Goal: Navigation & Orientation: Find specific page/section

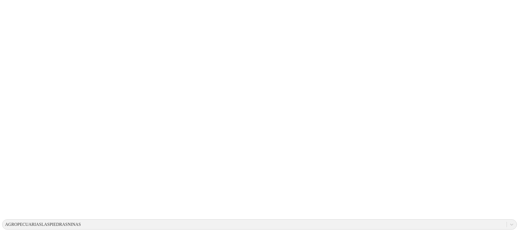
drag, startPoint x: 117, startPoint y: 95, endPoint x: 189, endPoint y: 134, distance: 81.4
